Goal: Task Accomplishment & Management: Complete application form

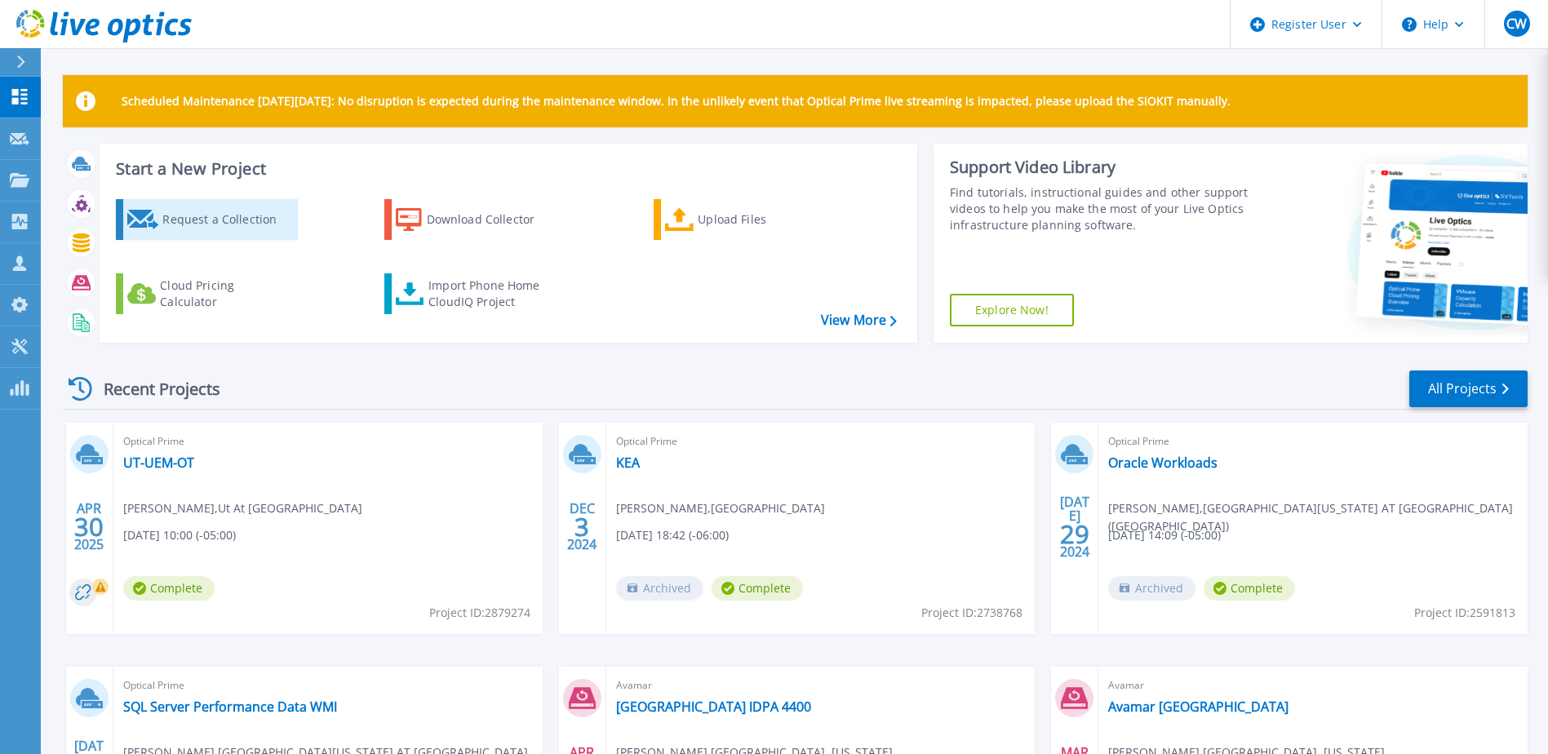
click at [258, 222] on div "Request a Collection" at bounding box center [227, 219] width 131 height 33
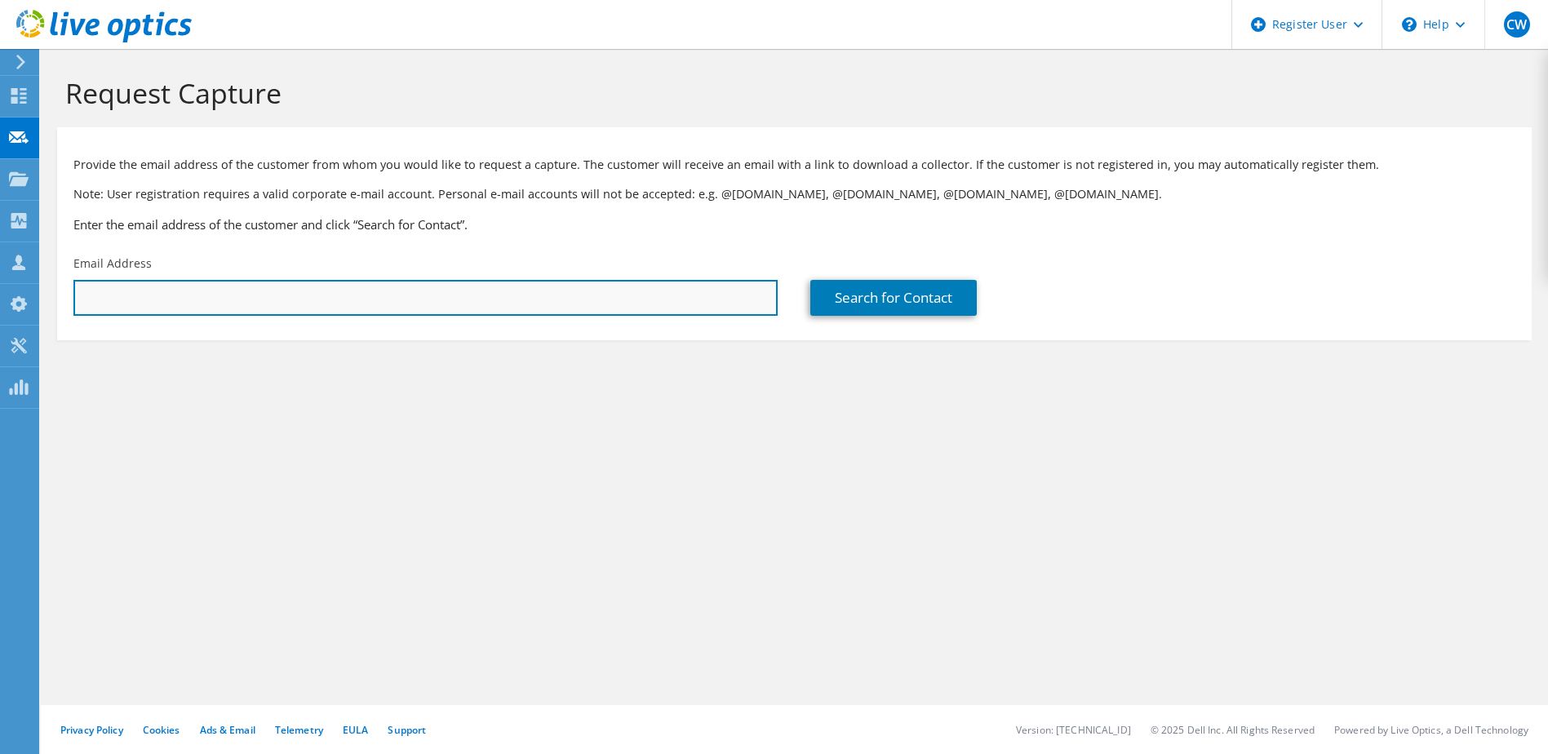
click at [737, 303] on input "text" at bounding box center [425, 298] width 704 height 36
click at [551, 297] on input "text" at bounding box center [425, 298] width 704 height 36
paste input "VENUGOPAL, SURESH <SURESH.VENUGOPAL@tccd.edu>"
drag, startPoint x: 215, startPoint y: 296, endPoint x: 47, endPoint y: 295, distance: 168.1
click at [47, 295] on section "Request Capture Provide the email address of the customer from whom you would l…" at bounding box center [794, 235] width 1507 height 373
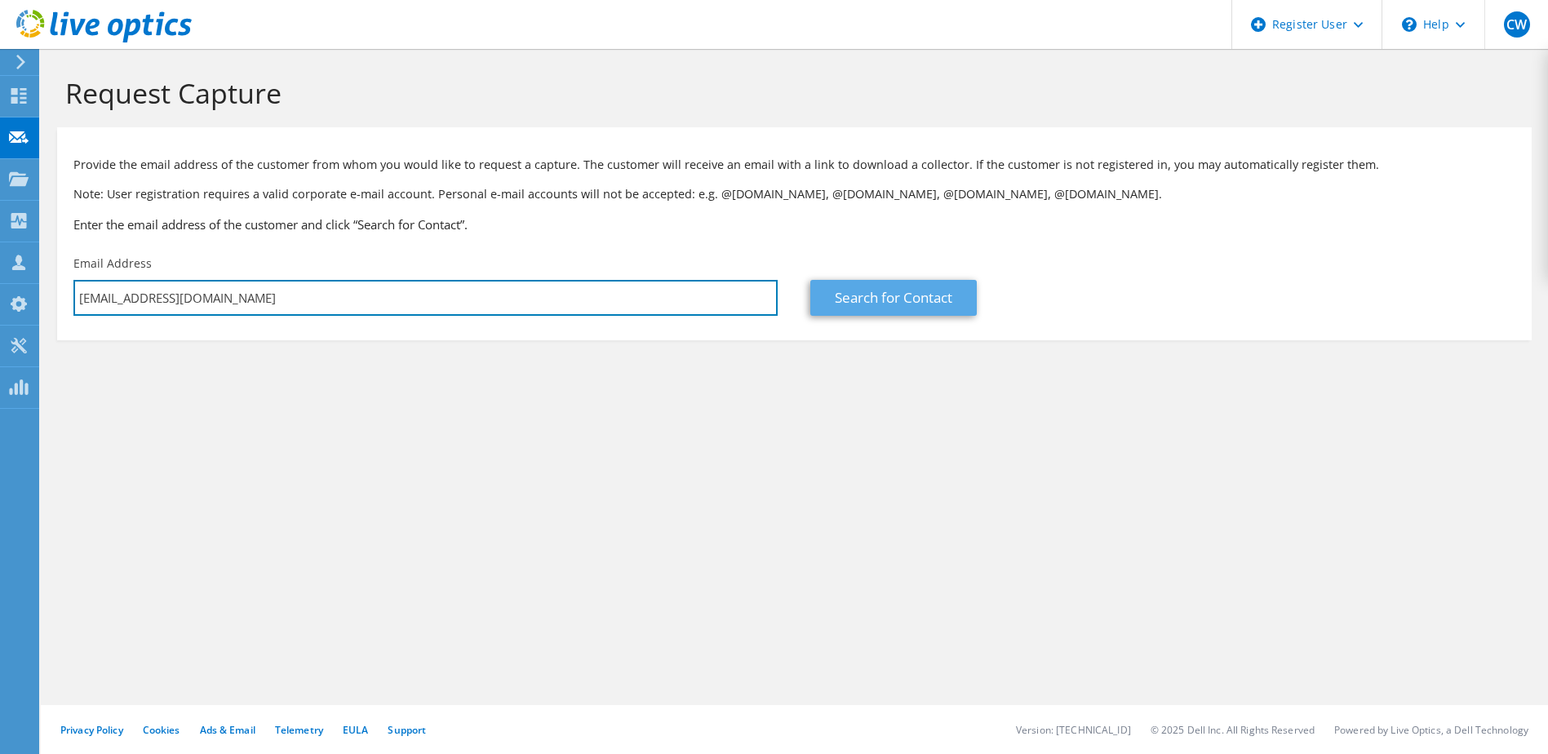
type input "SURESH.VENUGOPAL@tccd.edu"
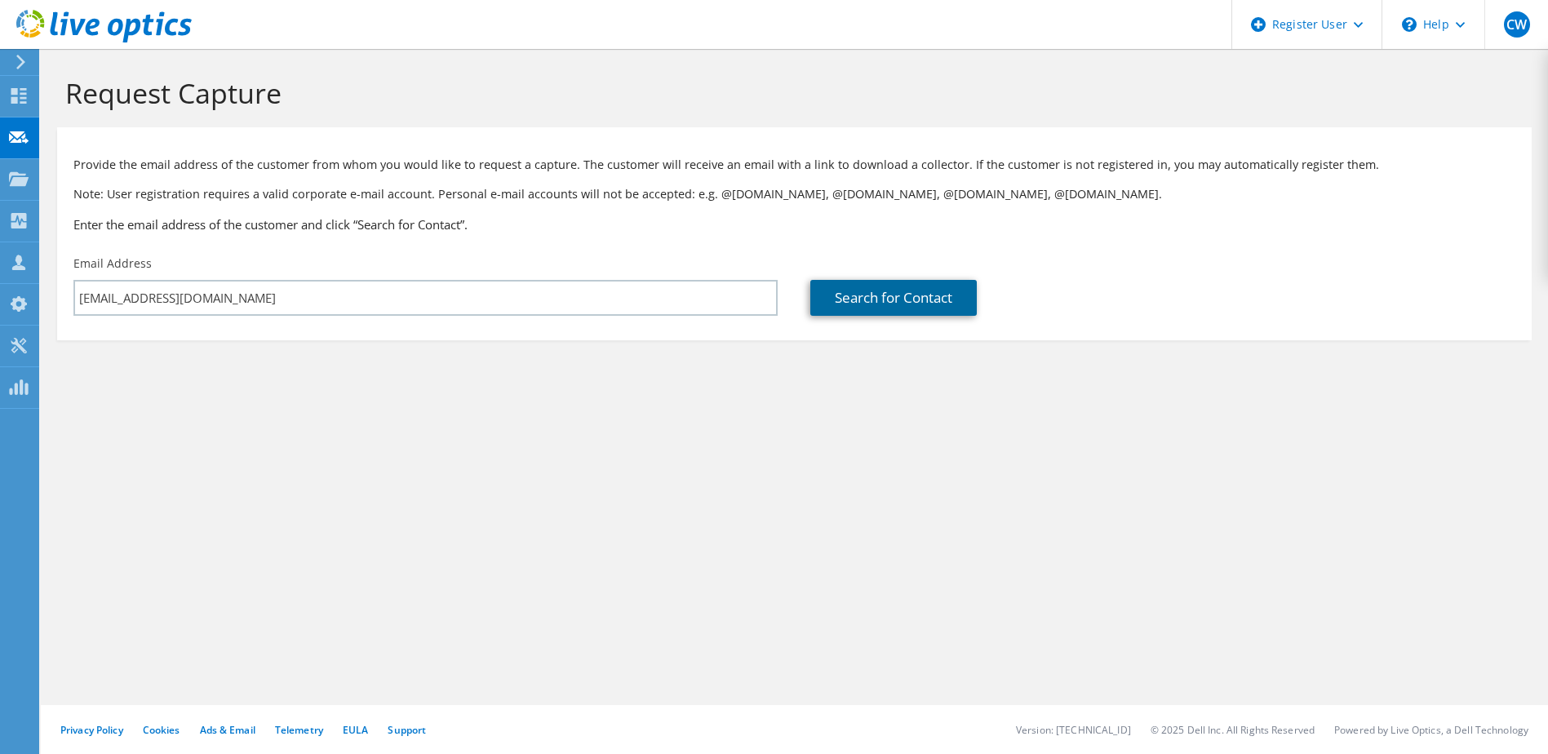
click at [933, 299] on link "Search for Contact" at bounding box center [893, 298] width 166 height 36
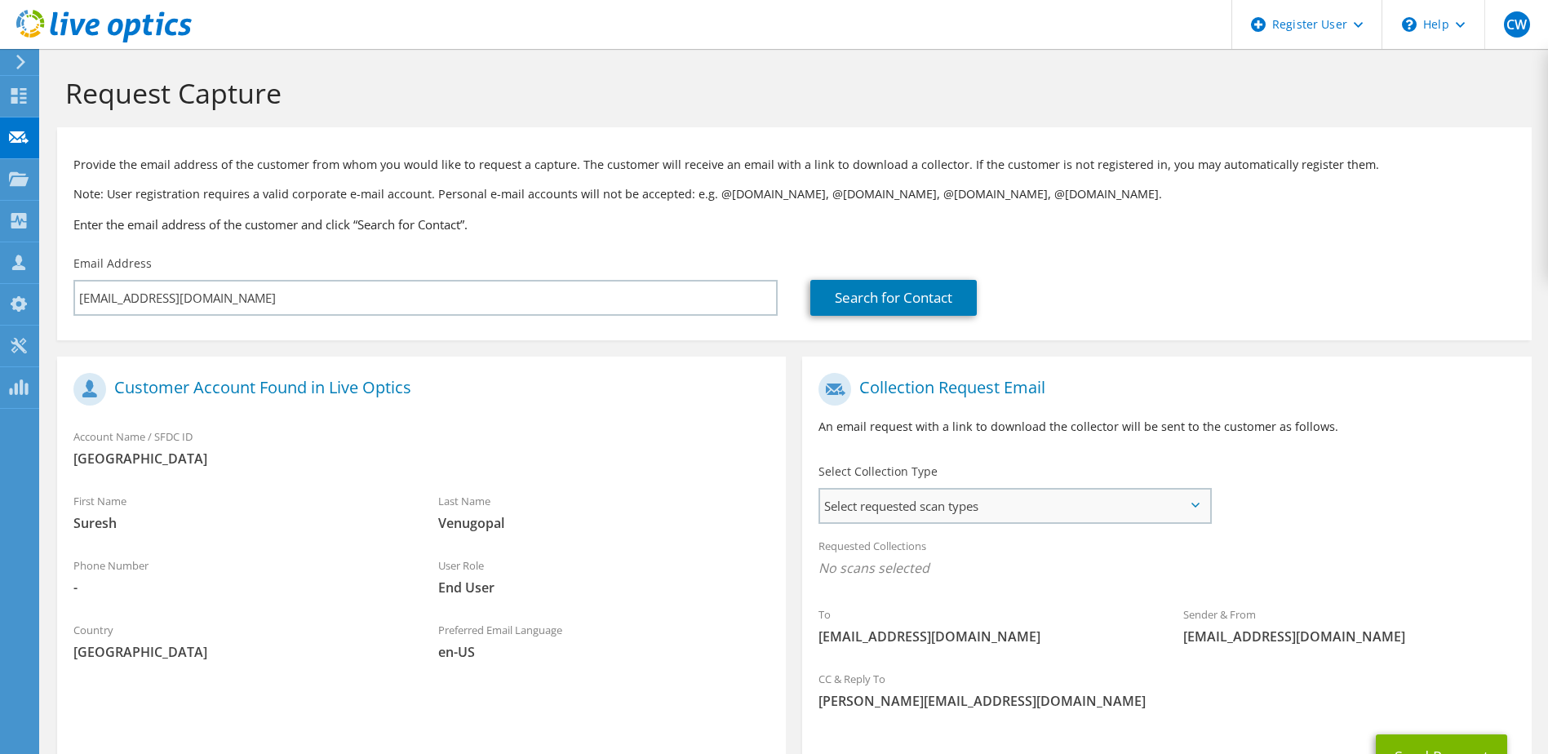
click at [1191, 499] on span "Select requested scan types" at bounding box center [1014, 506] width 388 height 33
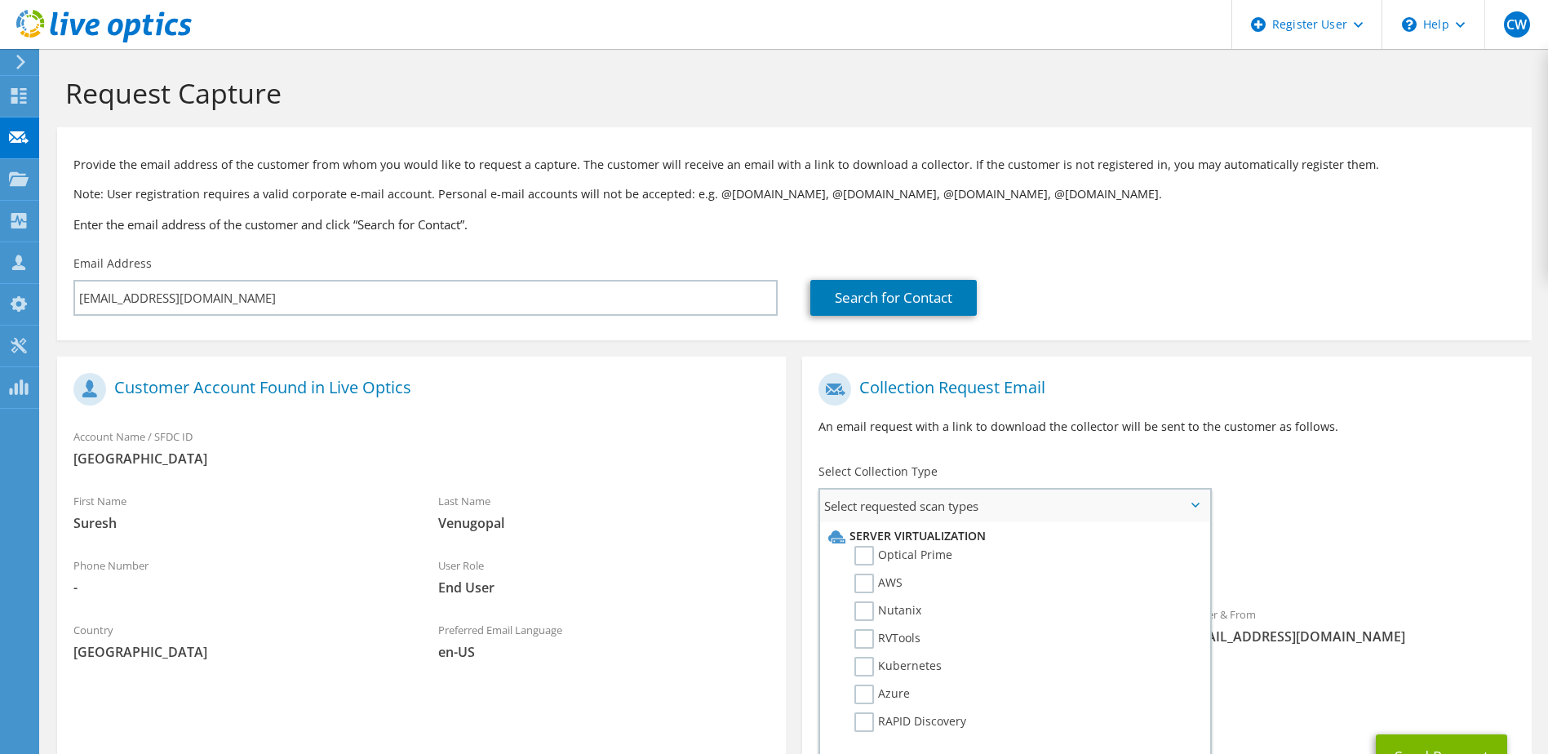
scroll to position [82, 0]
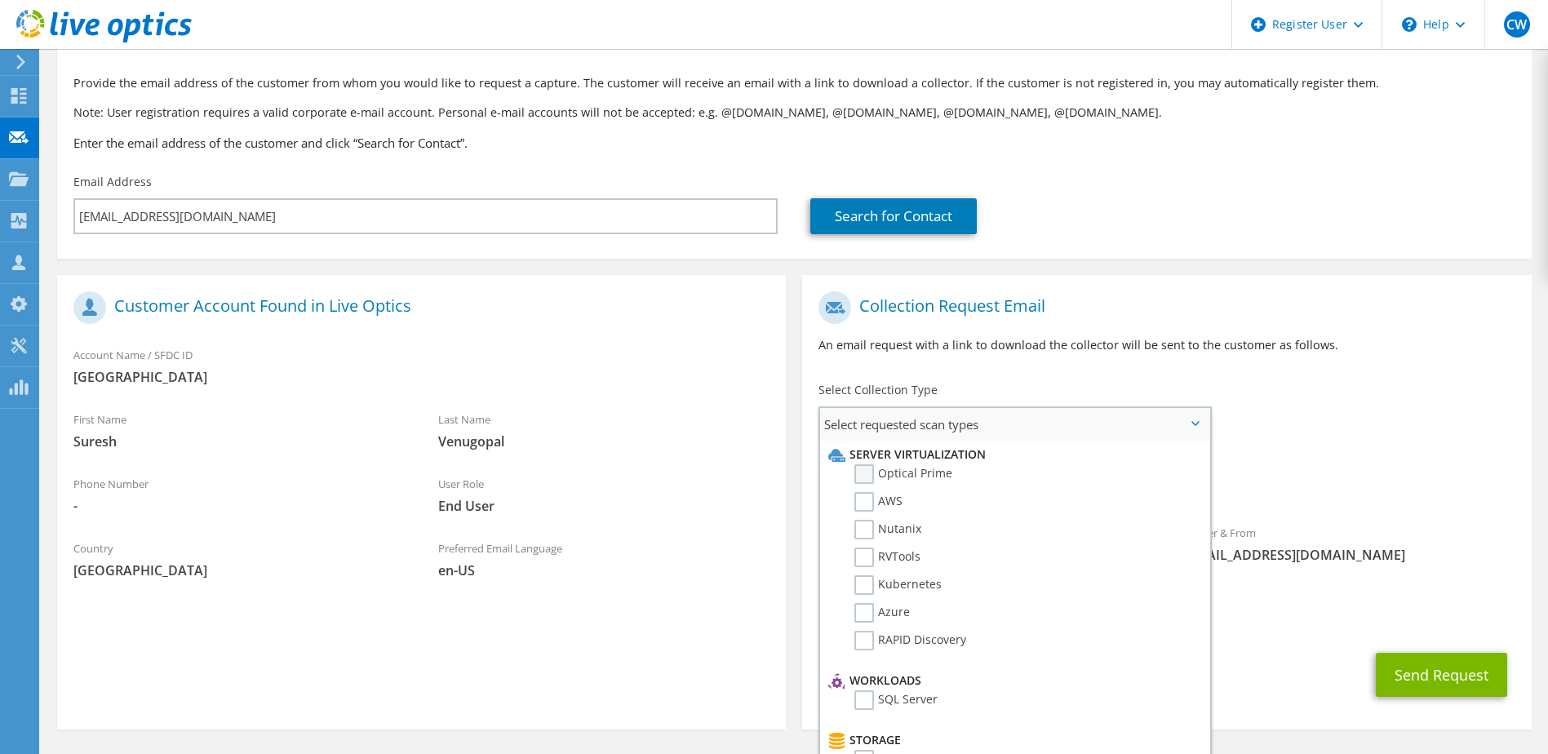
click at [863, 476] on label "Optical Prime" at bounding box center [903, 474] width 98 height 20
click at [0, 0] on input "Optical Prime" at bounding box center [0, 0] width 0 height 0
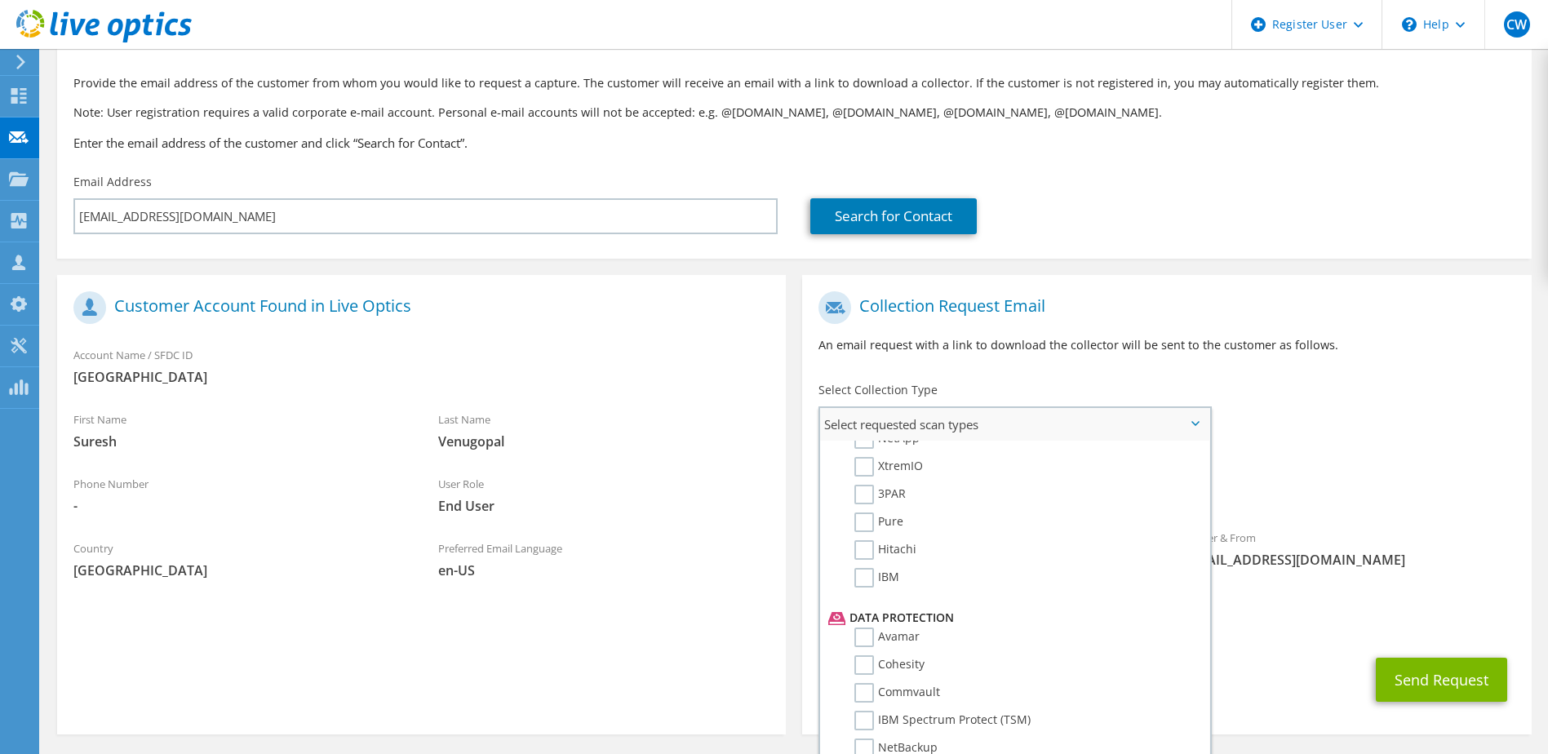
scroll to position [571, 0]
click at [859, 610] on label "Avamar" at bounding box center [886, 609] width 65 height 20
click at [0, 0] on input "Avamar" at bounding box center [0, 0] width 0 height 0
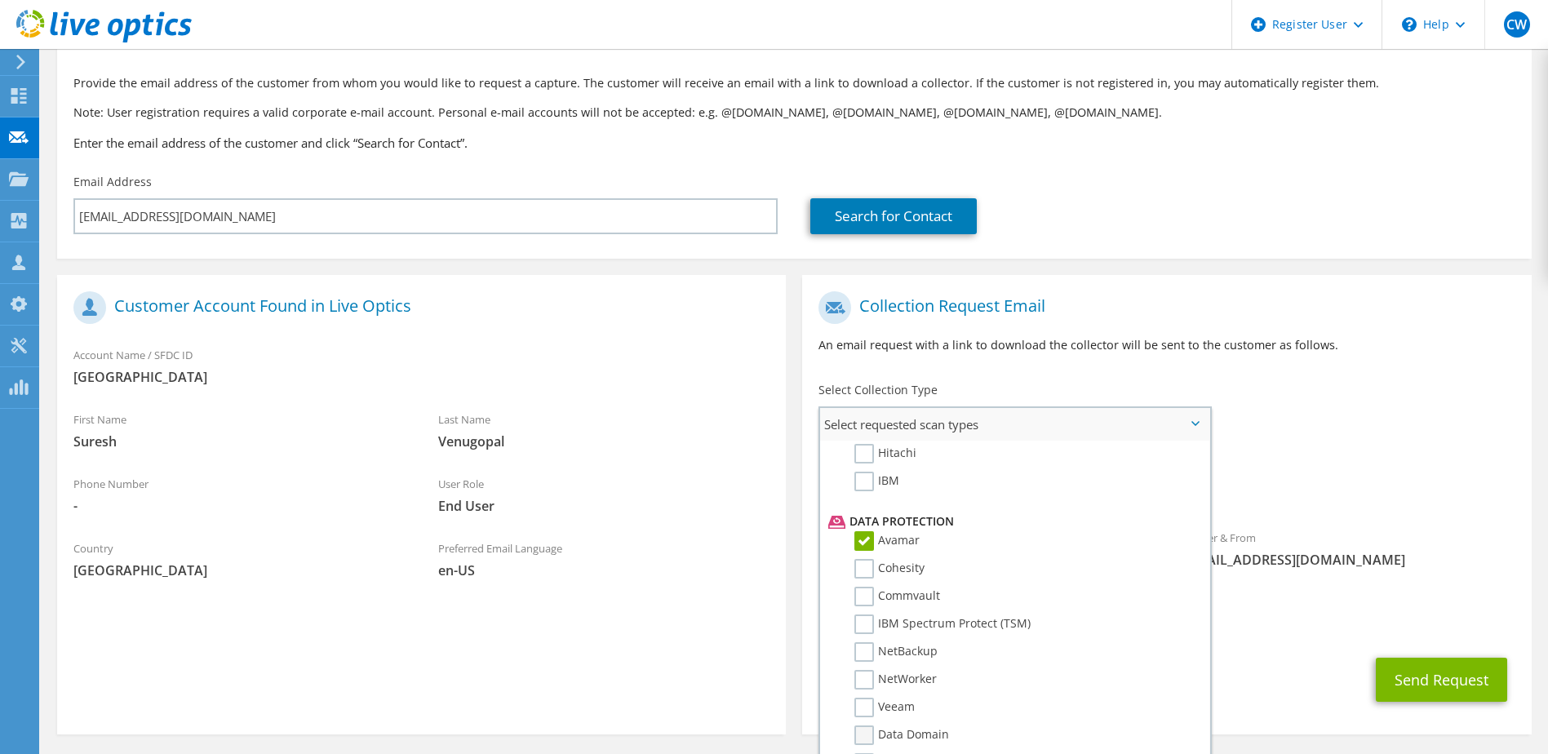
scroll to position [721, 0]
click at [864, 655] on label "Data Domain" at bounding box center [901, 654] width 95 height 20
click at [0, 0] on input "Data Domain" at bounding box center [0, 0] width 0 height 0
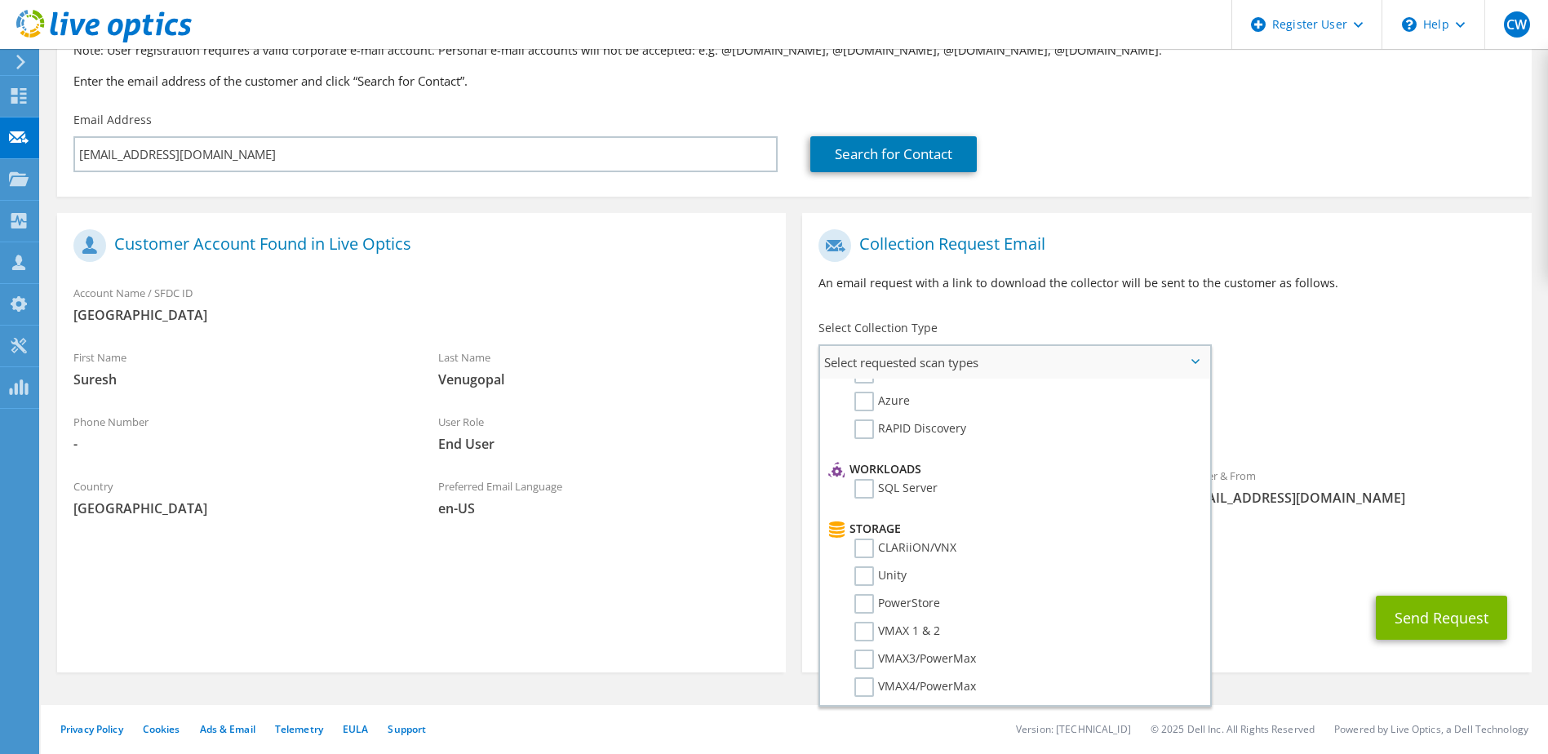
scroll to position [0, 0]
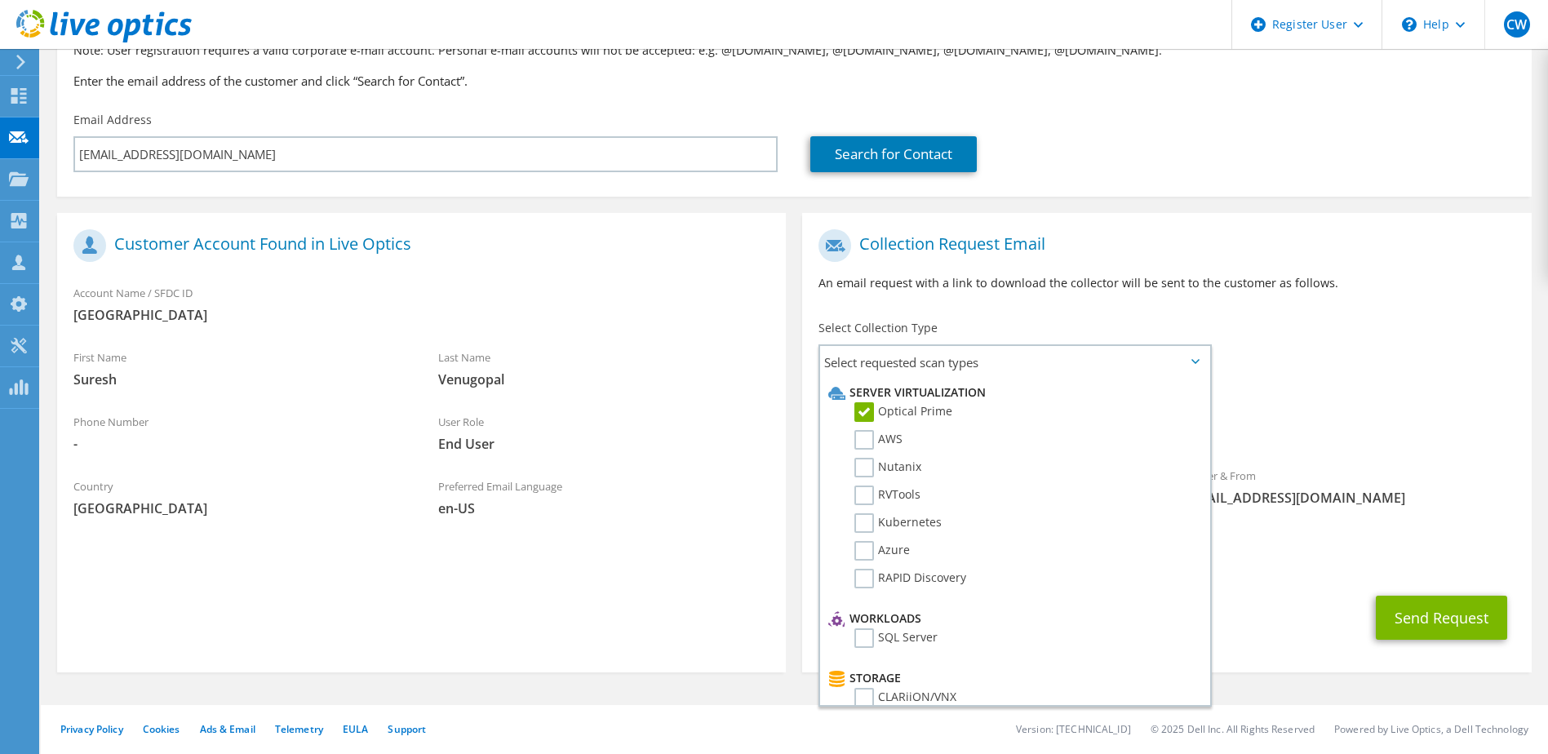
click at [100, 316] on span "TARRANT COUNTY JUNIOR COLLEGE" at bounding box center [421, 315] width 696 height 18
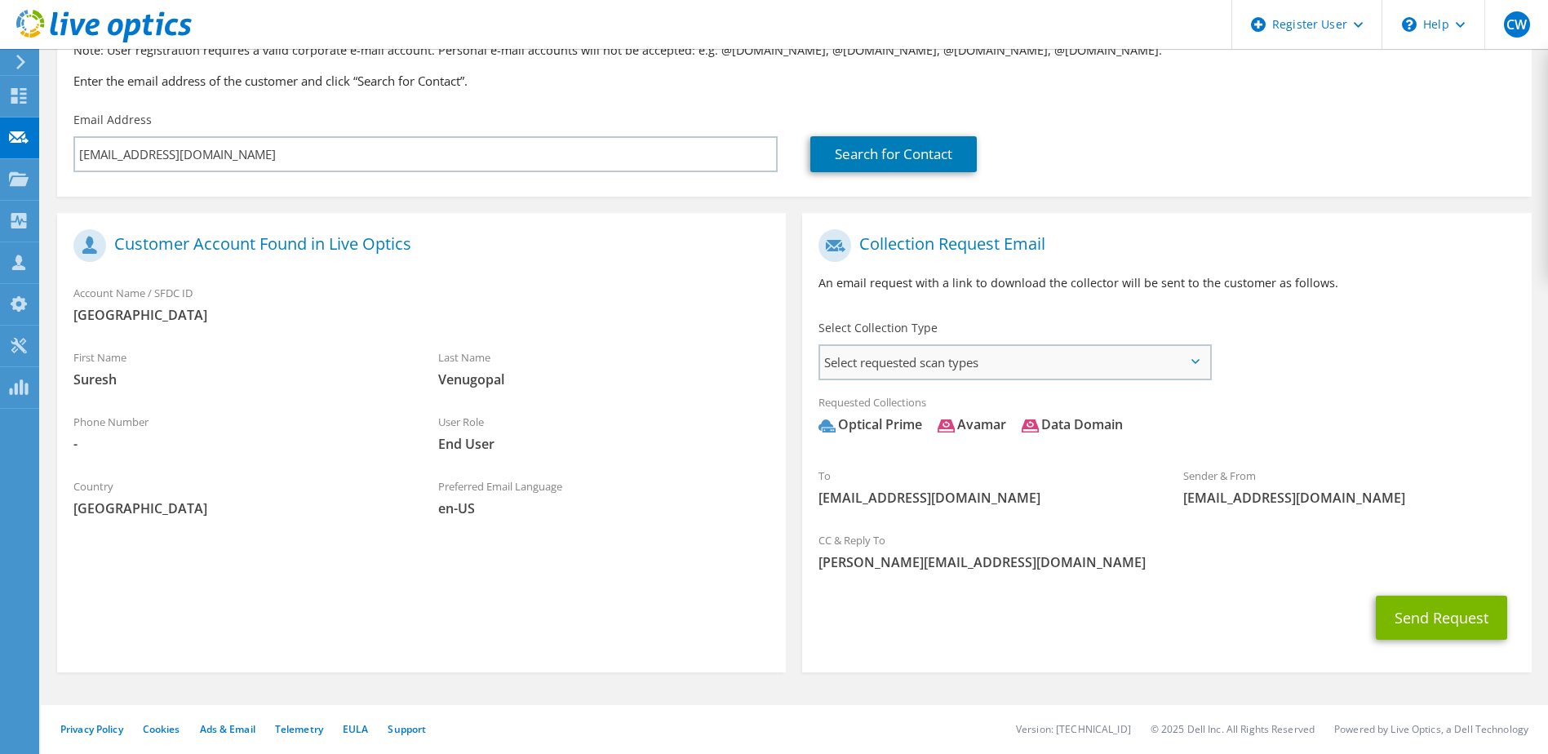
click at [1202, 355] on span "Select requested scan types" at bounding box center [1014, 362] width 388 height 33
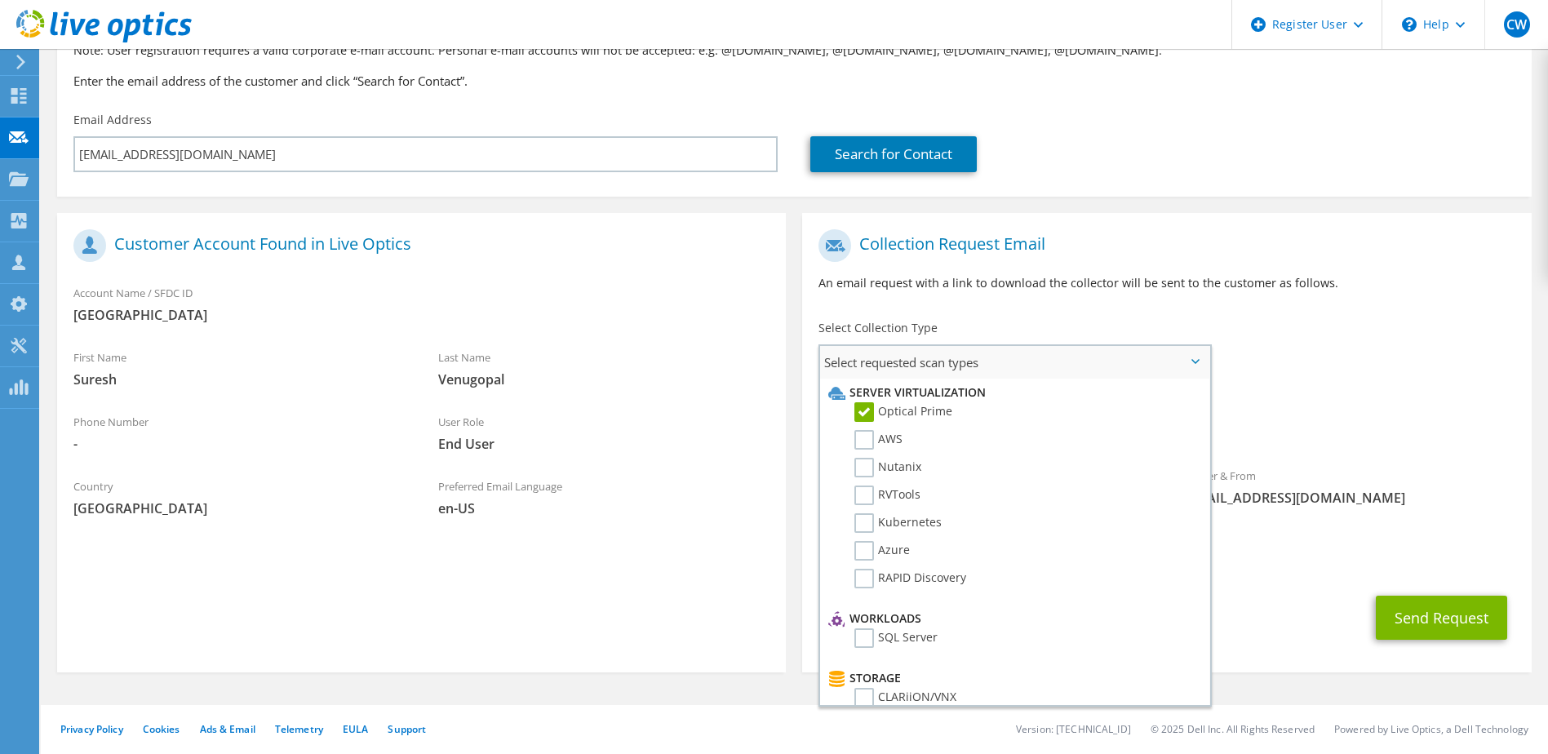
click at [1202, 355] on span "Select requested scan types" at bounding box center [1014, 362] width 388 height 33
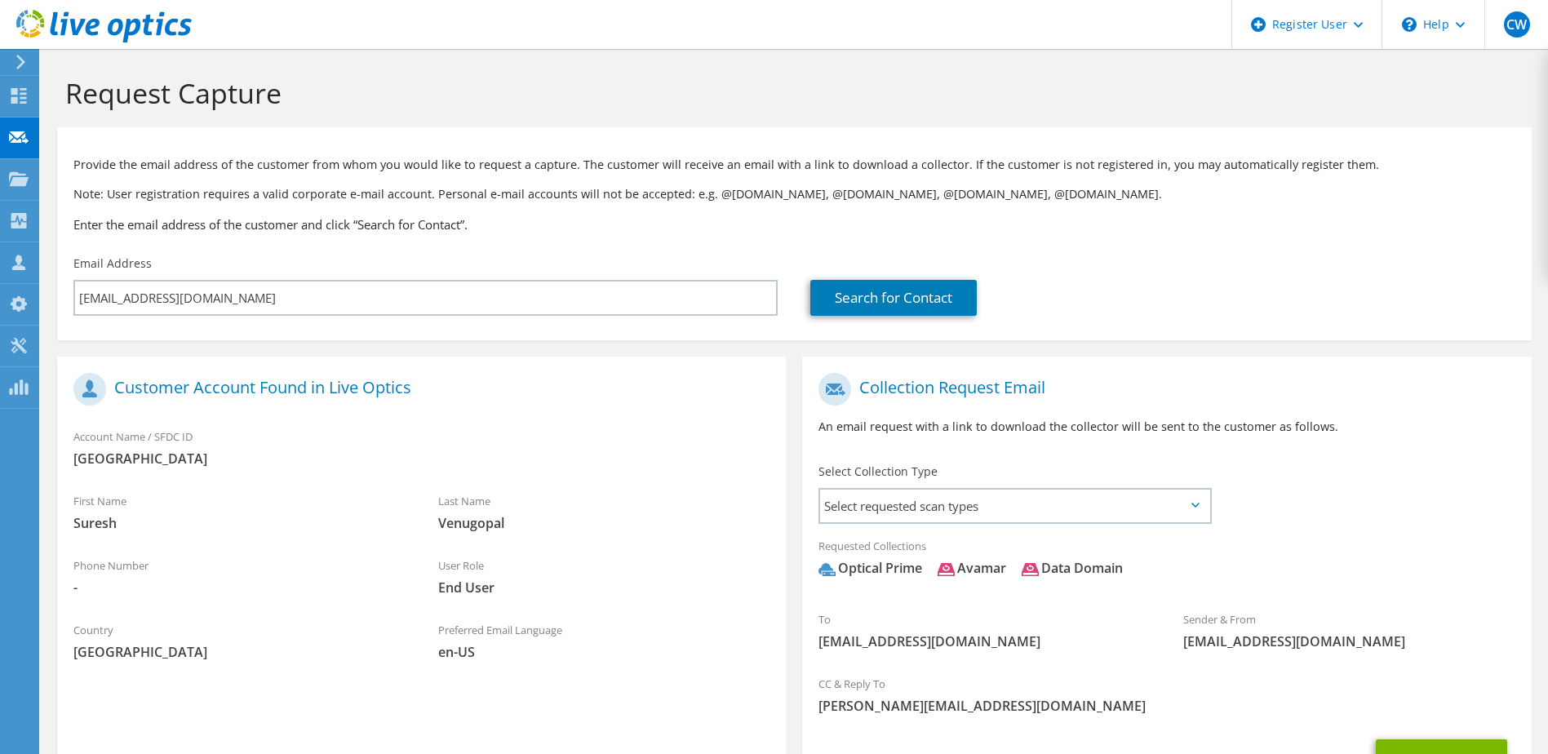
scroll to position [144, 0]
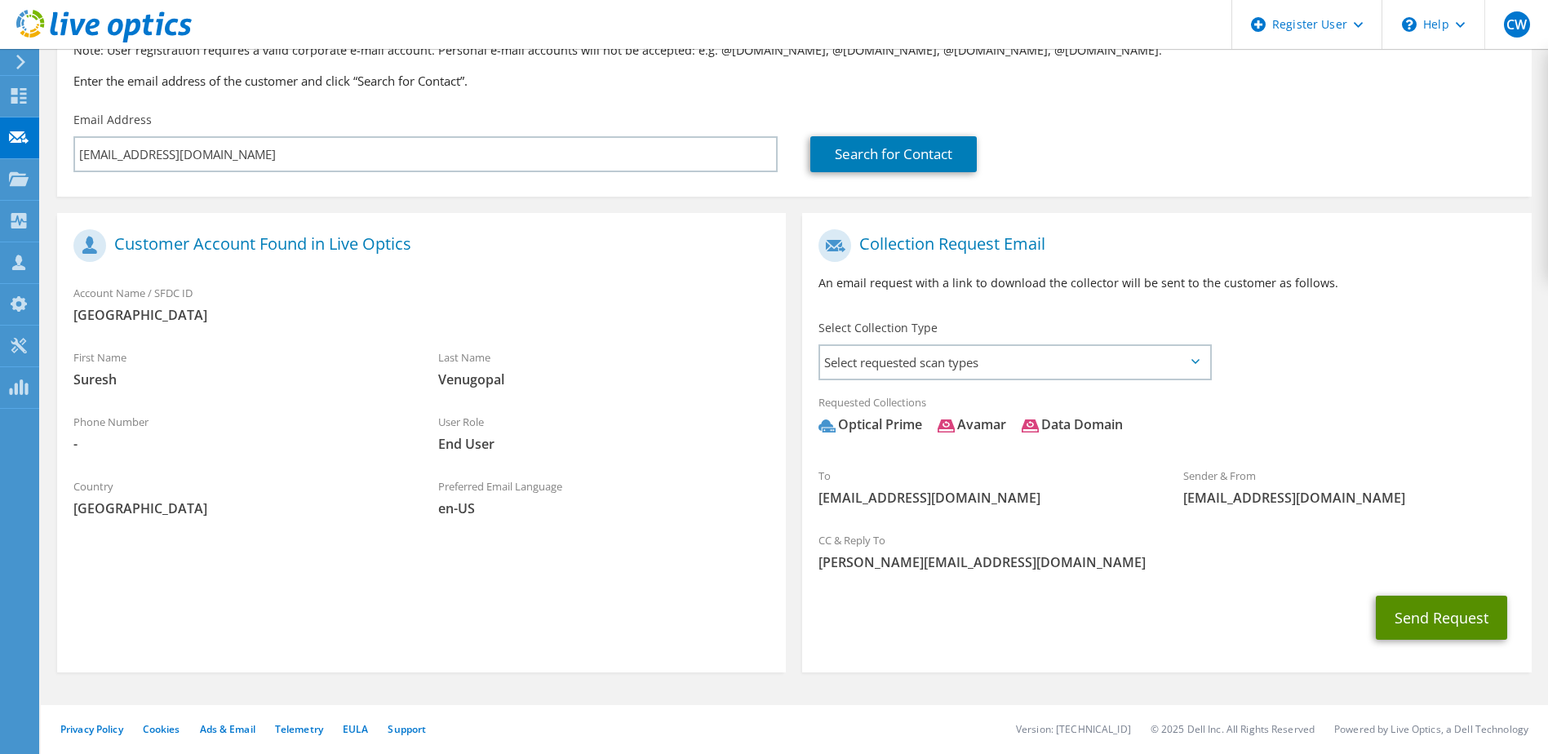
click at [1426, 632] on button "Send Request" at bounding box center [1441, 618] width 131 height 44
